Goal: Information Seeking & Learning: Learn about a topic

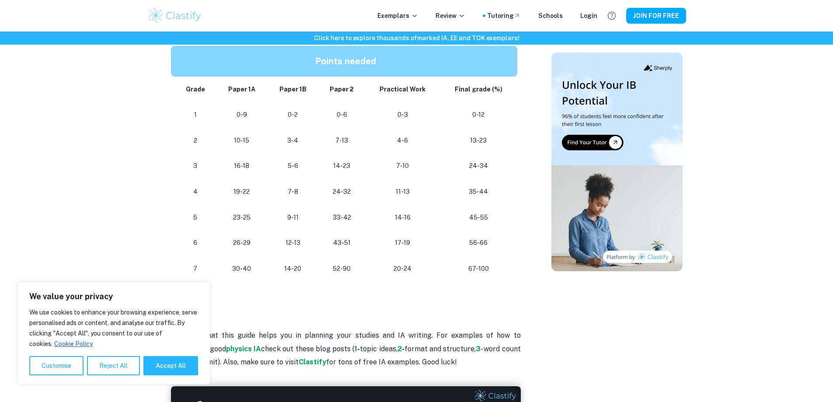
scroll to position [787, 0]
click at [112, 365] on button "Reject All" at bounding box center [113, 365] width 53 height 19
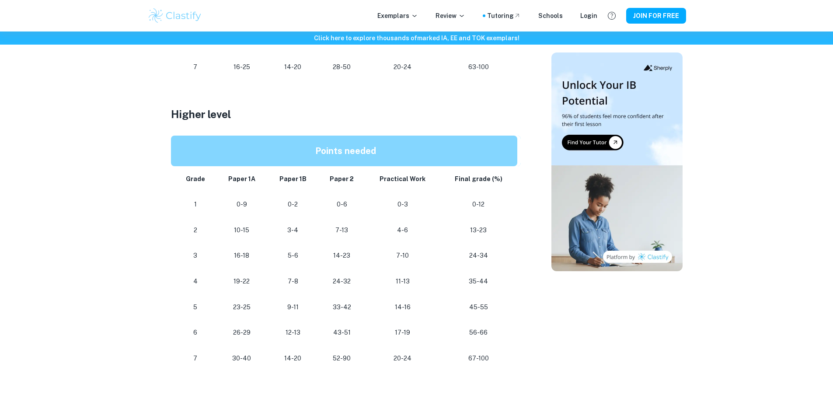
scroll to position [699, 0]
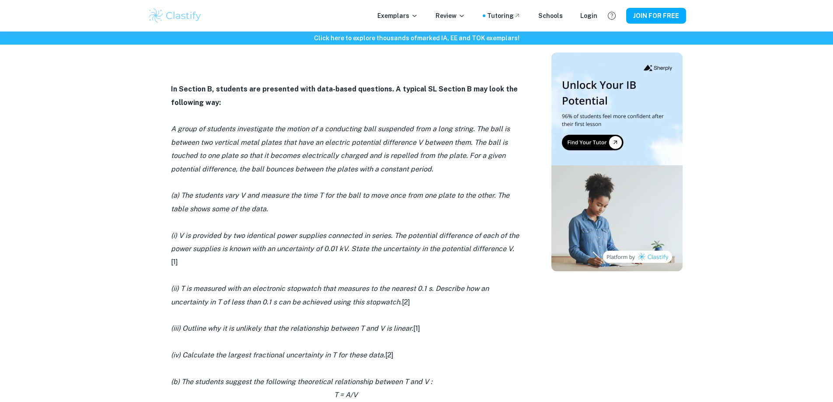
scroll to position [1093, 0]
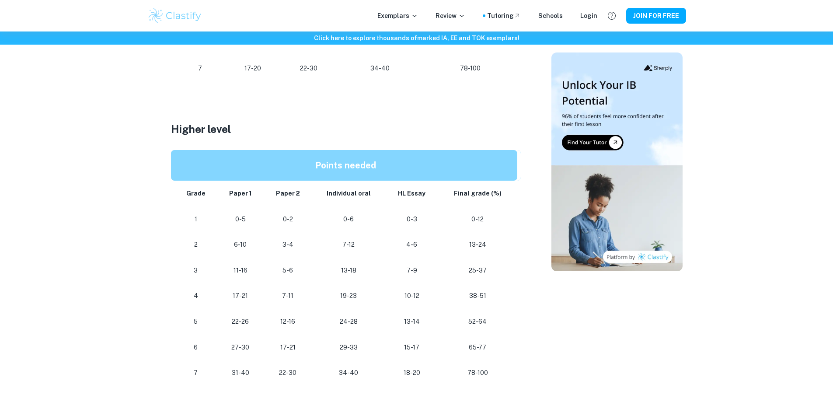
scroll to position [743, 0]
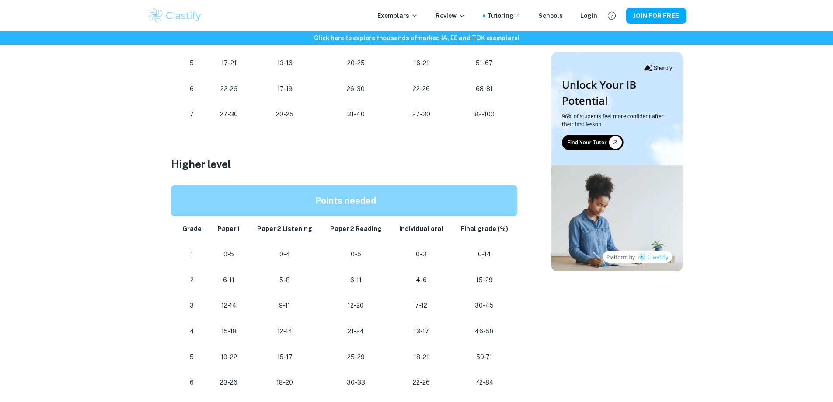
scroll to position [643, 0]
